Goal: Transaction & Acquisition: Purchase product/service

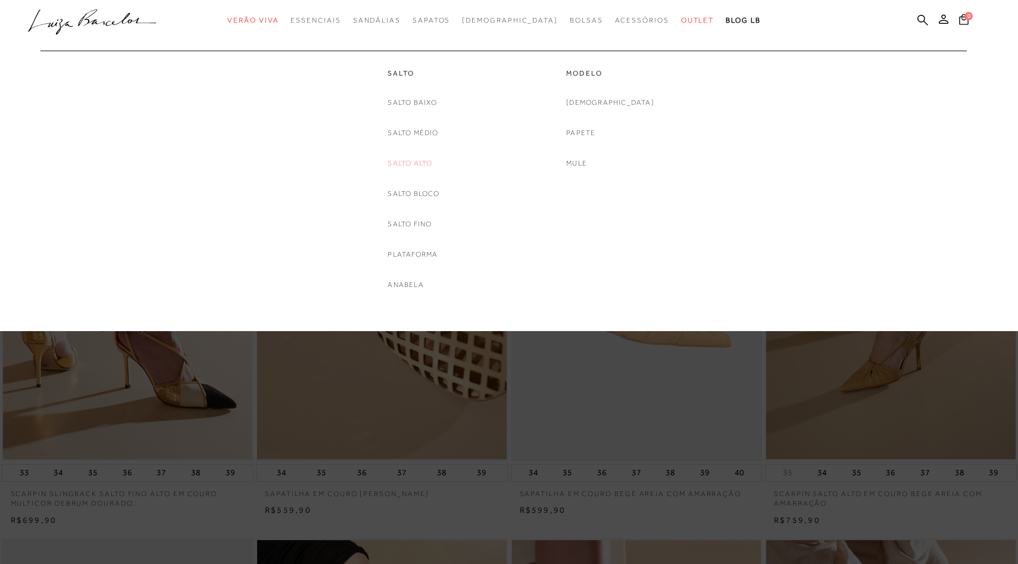
click at [413, 158] on link "Salto Alto" at bounding box center [410, 163] width 45 height 13
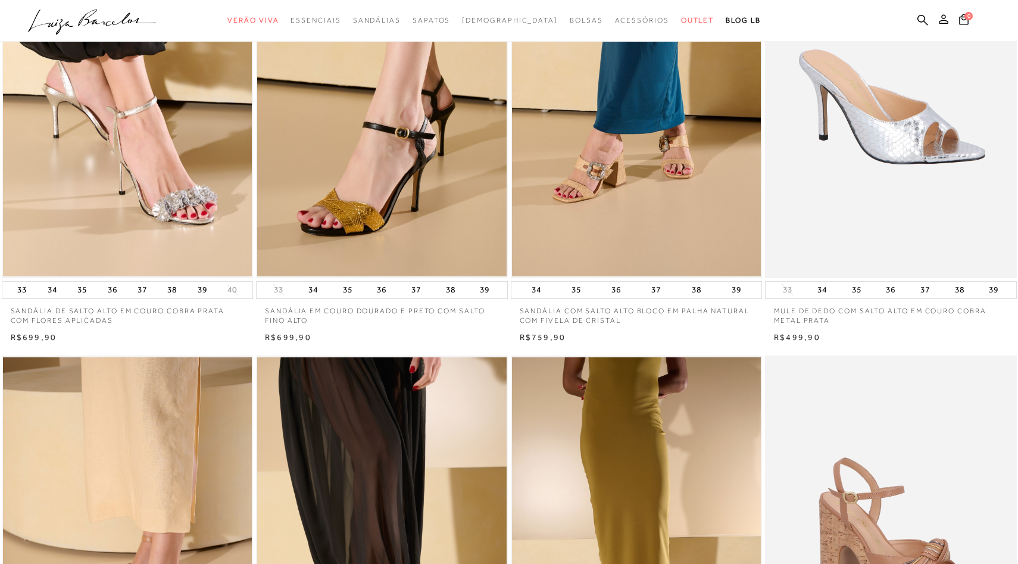
scroll to position [431, 0]
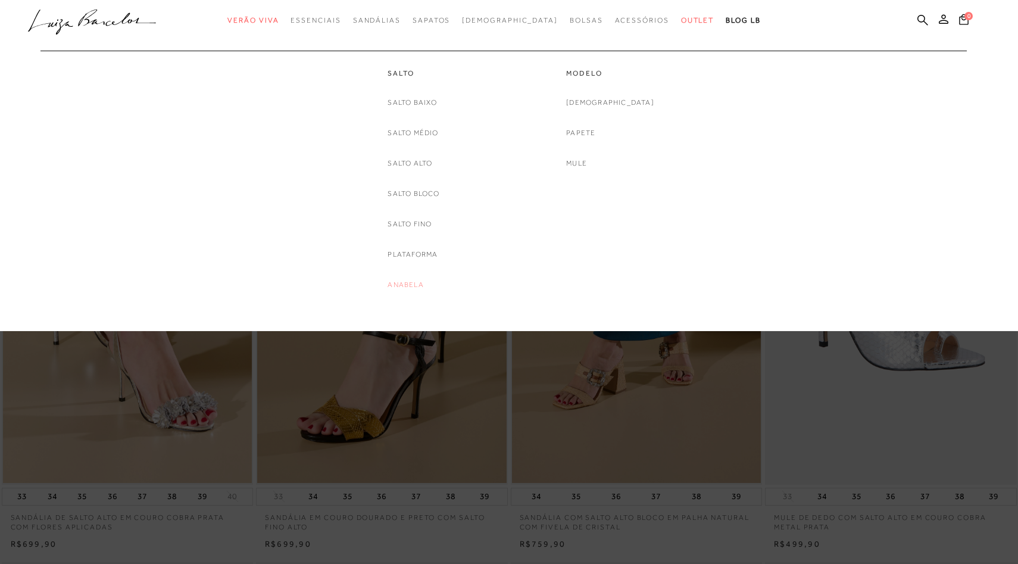
click at [408, 286] on link "Anabela" at bounding box center [406, 285] width 36 height 13
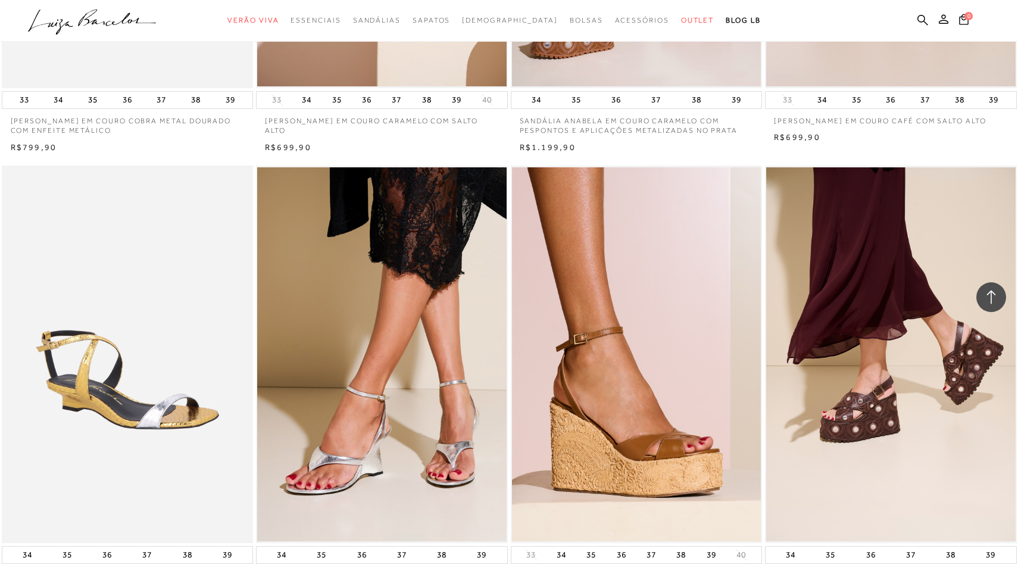
scroll to position [828, 0]
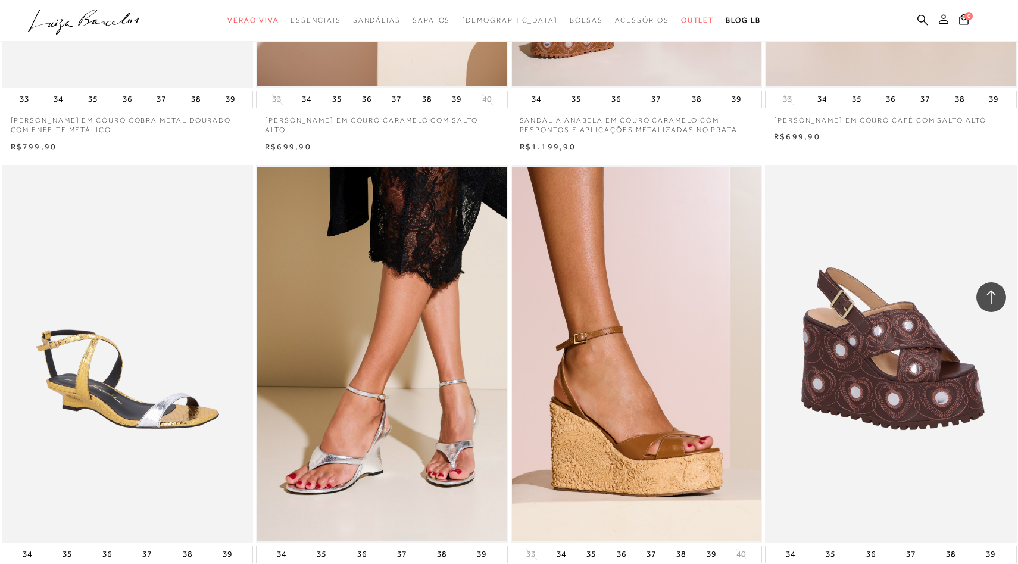
click at [884, 317] on img at bounding box center [891, 353] width 251 height 377
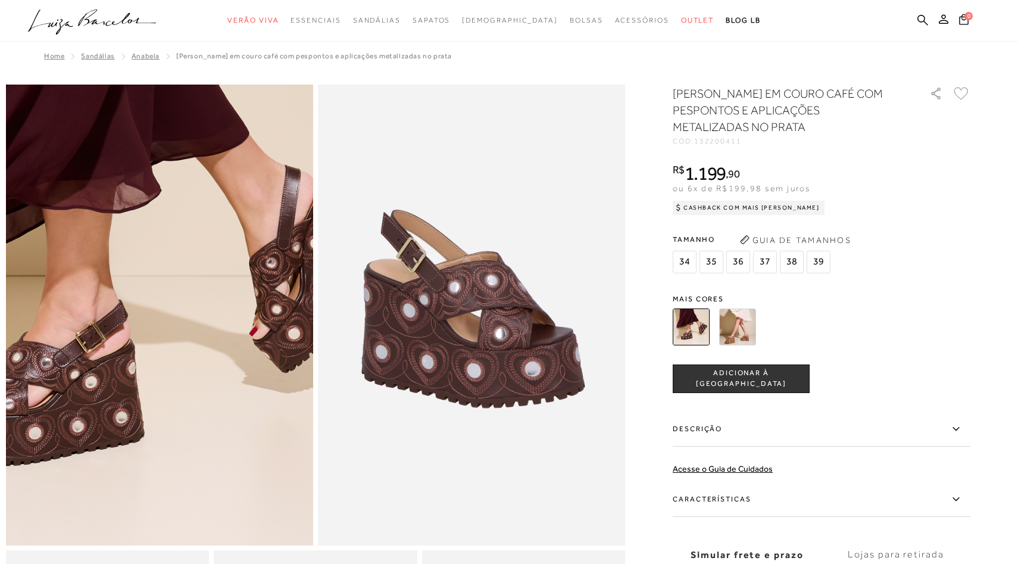
click at [198, 382] on img at bounding box center [121, 247] width 614 height 921
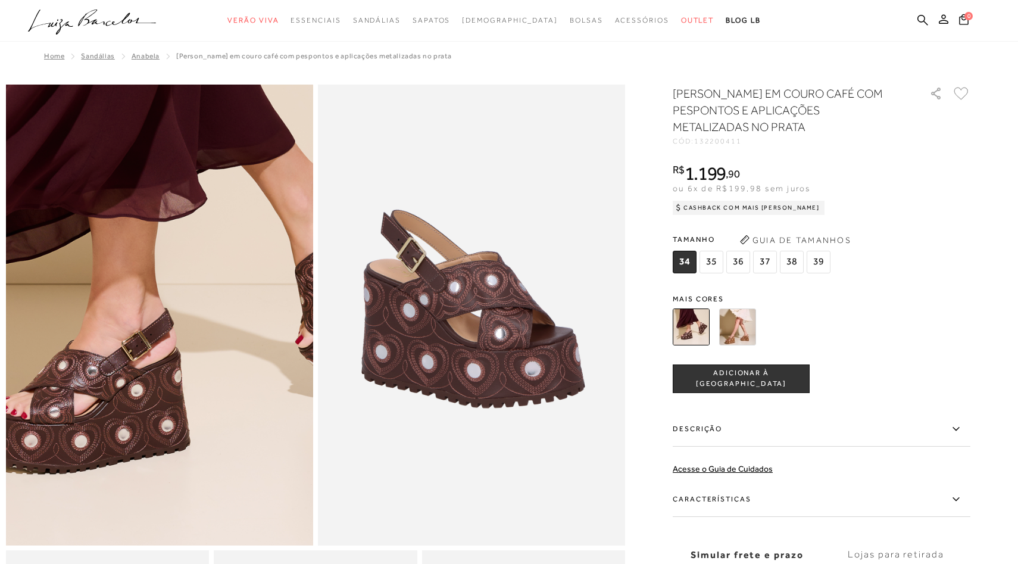
click at [152, 374] on img at bounding box center [167, 255] width 614 height 921
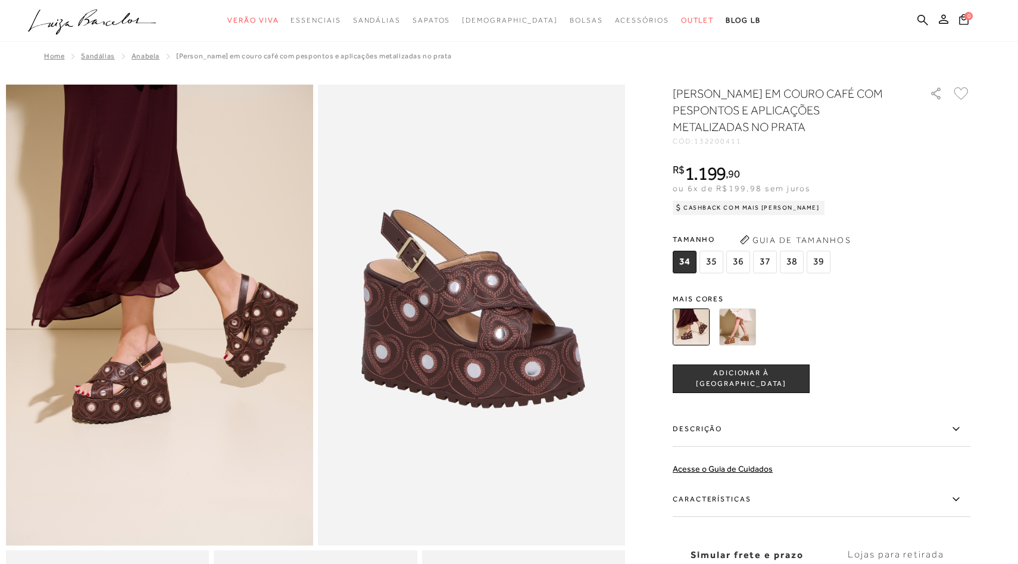
click at [390, 346] on img at bounding box center [471, 315] width 307 height 461
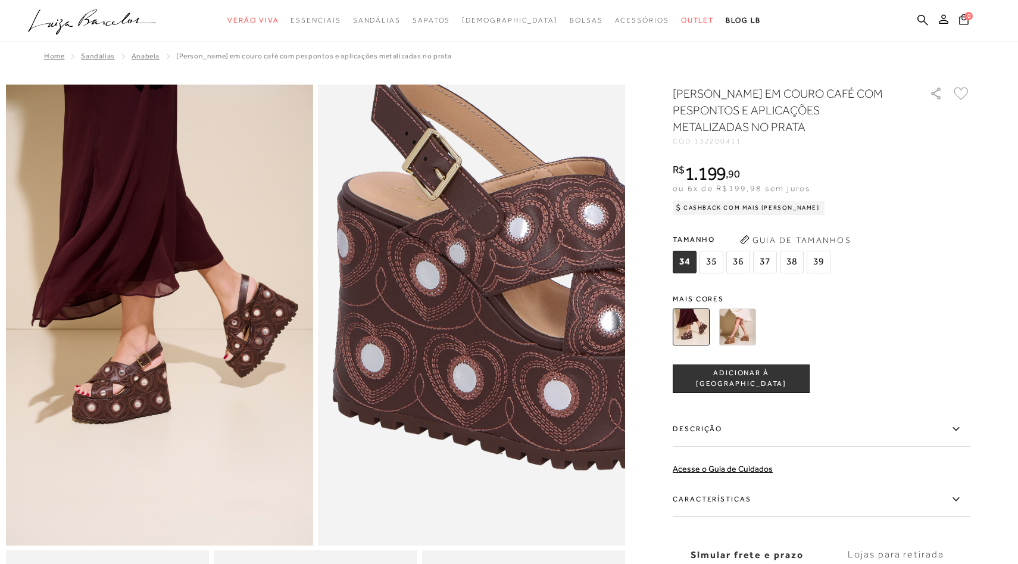
click at [390, 346] on img at bounding box center [552, 283] width 614 height 921
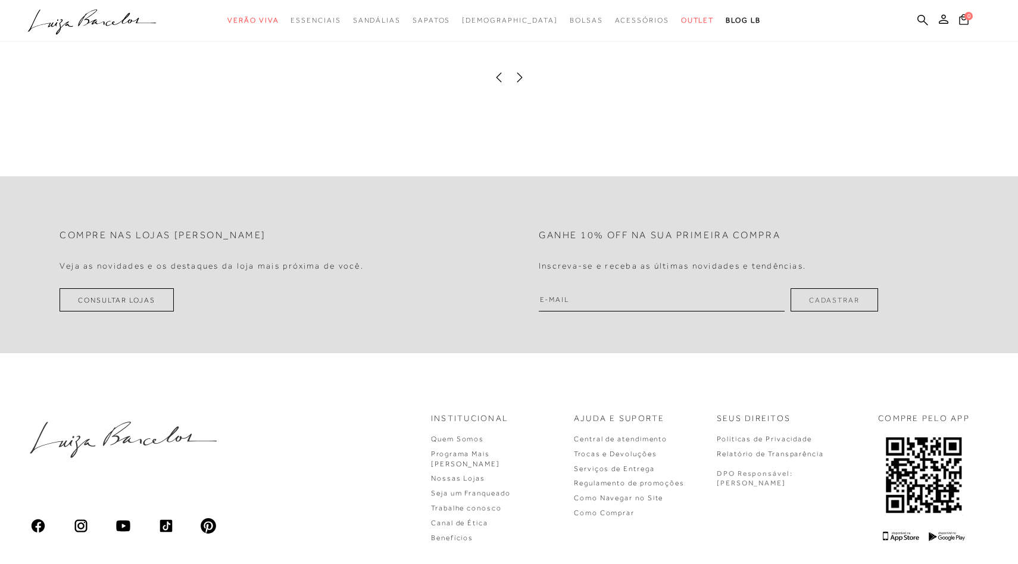
scroll to position [1978, 0]
